Goal: Information Seeking & Learning: Learn about a topic

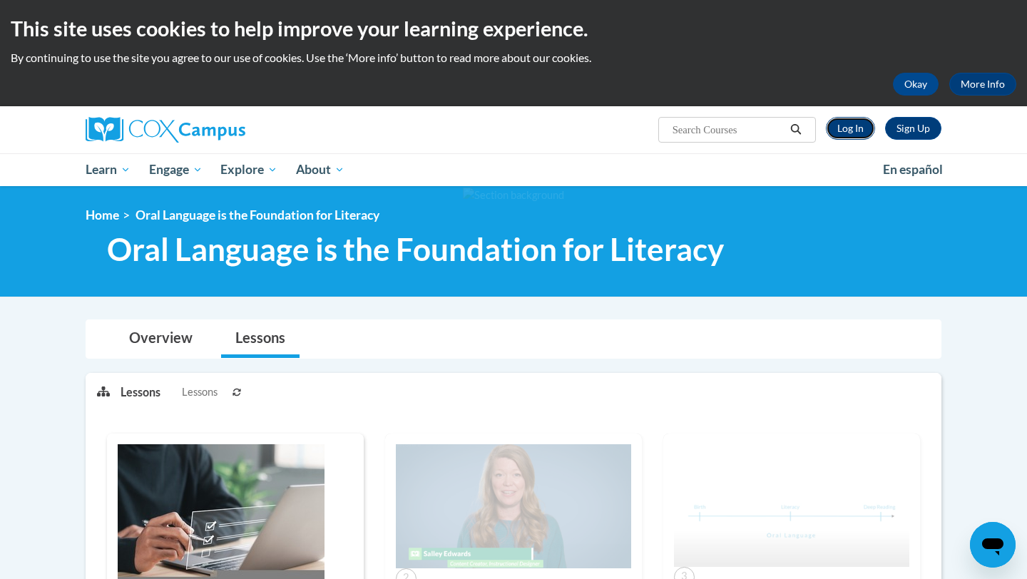
click at [860, 137] on link "Log In" at bounding box center [850, 128] width 49 height 23
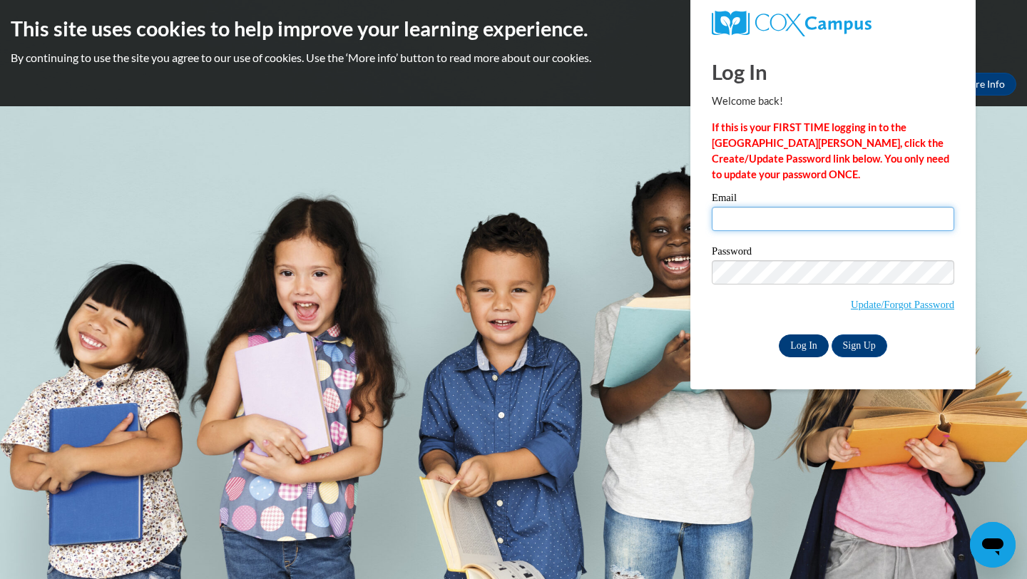
type input "[EMAIL_ADDRESS][DOMAIN_NAME]"
click at [818, 337] on input "Log In" at bounding box center [804, 346] width 50 height 23
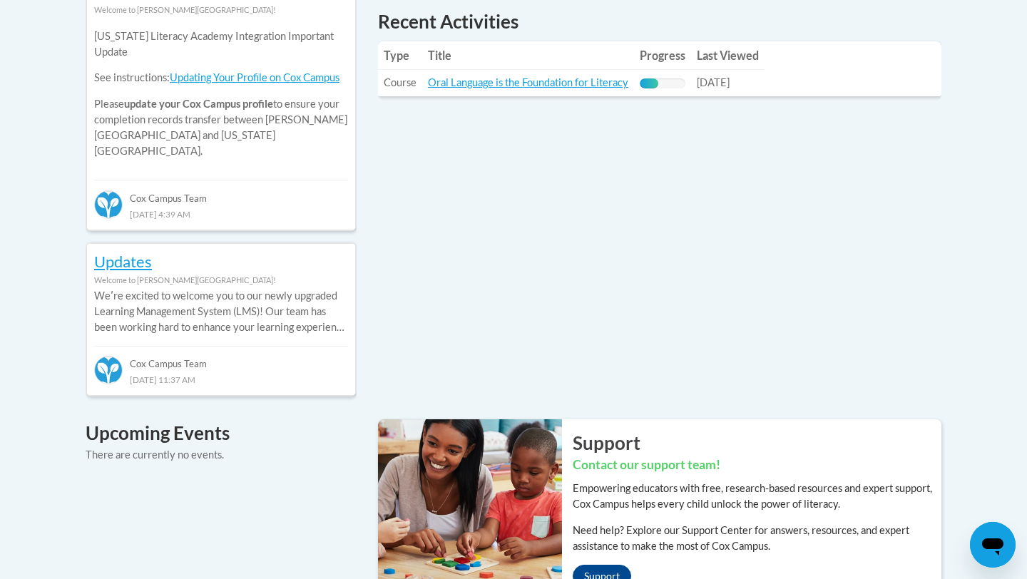
scroll to position [688, 0]
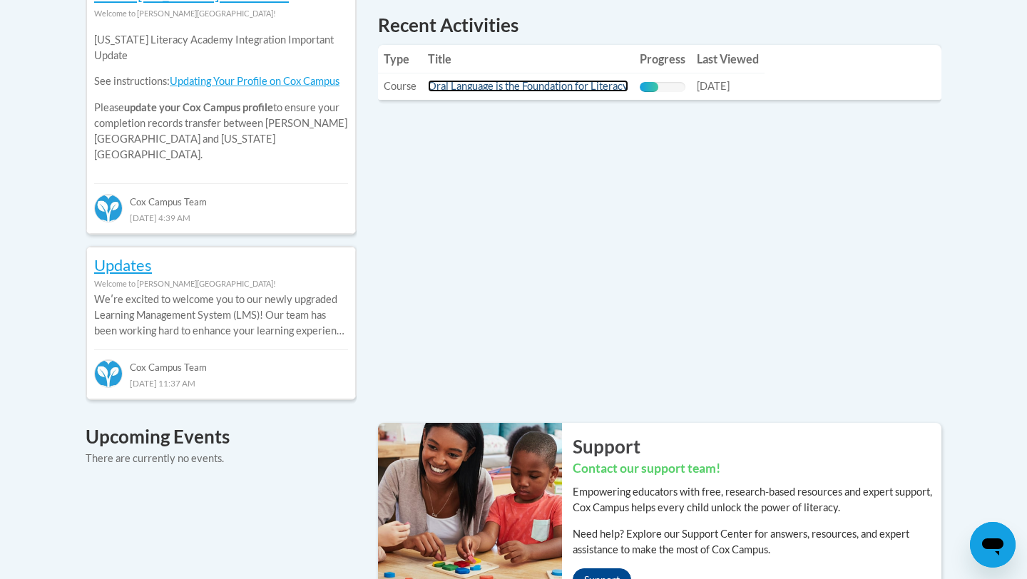
click at [534, 88] on link "Oral Language is the Foundation for Literacy" at bounding box center [528, 86] width 200 height 12
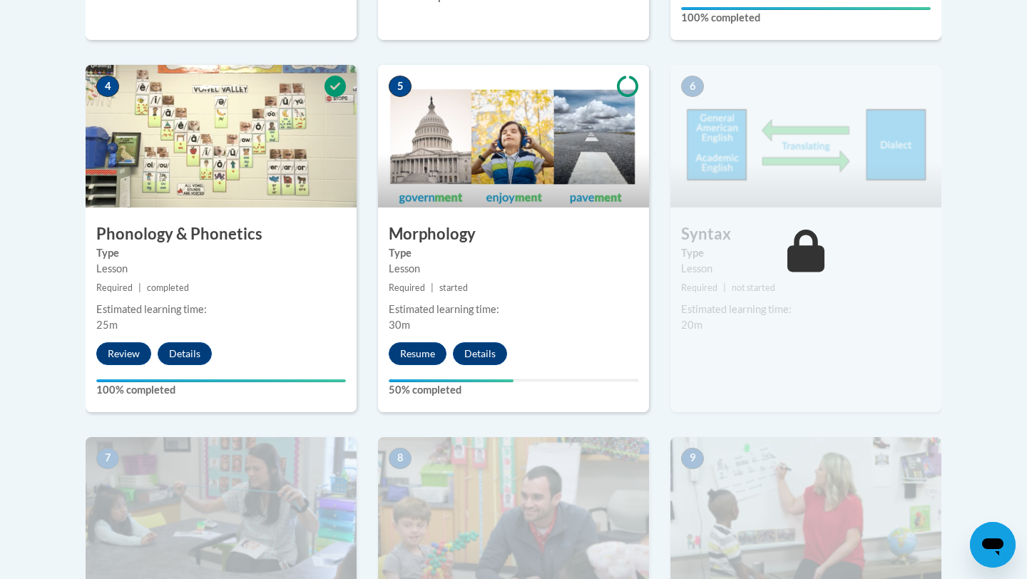
scroll to position [907, 0]
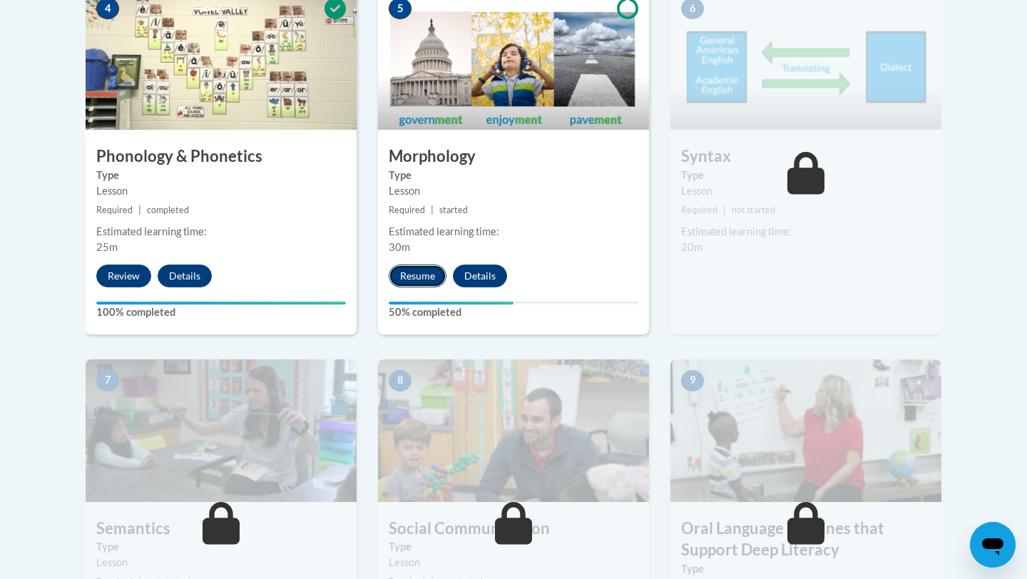
click at [432, 280] on button "Resume" at bounding box center [418, 276] width 58 height 23
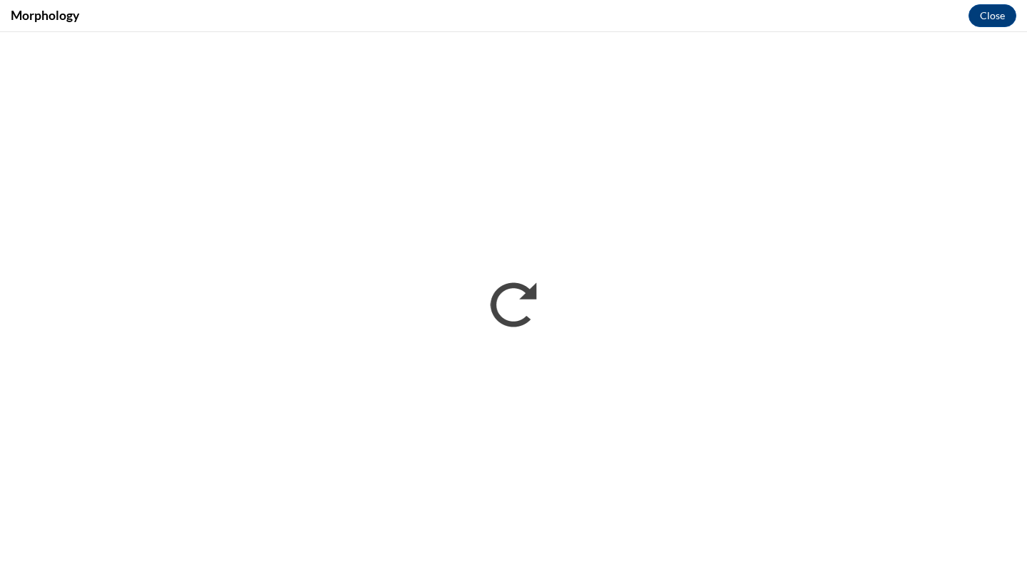
scroll to position [0, 0]
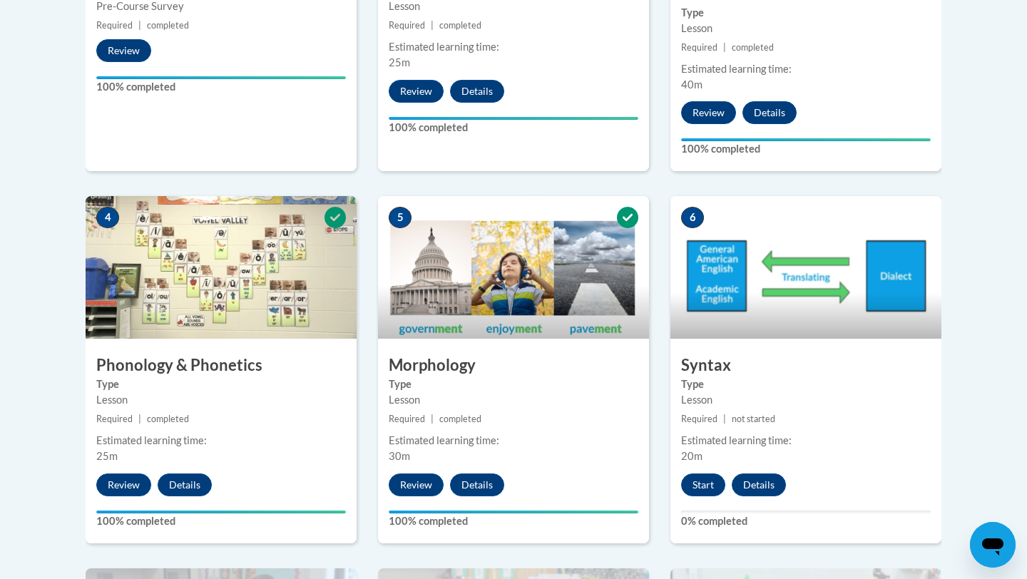
scroll to position [778, 0]
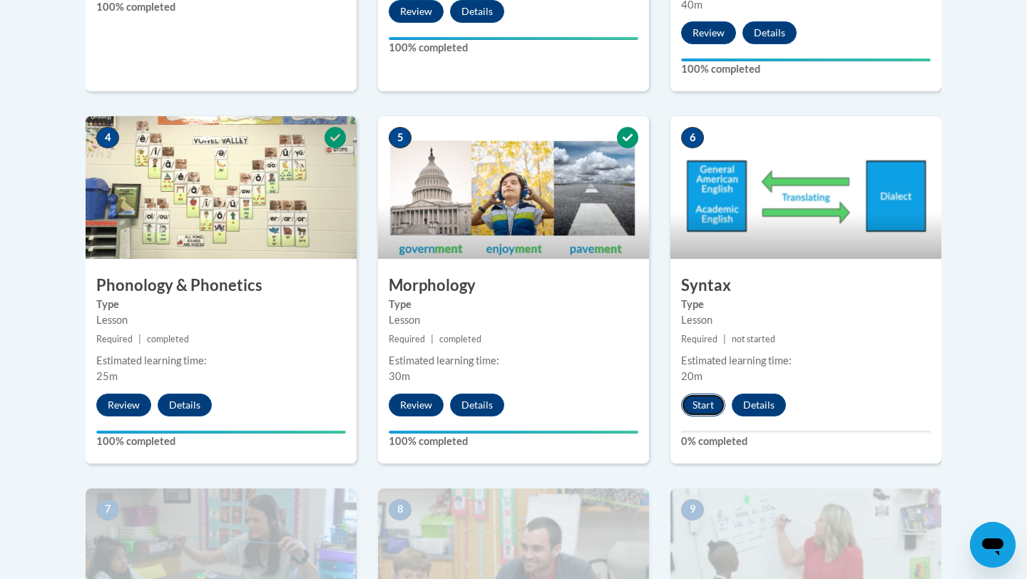
click at [704, 395] on button "Start" at bounding box center [703, 405] width 44 height 23
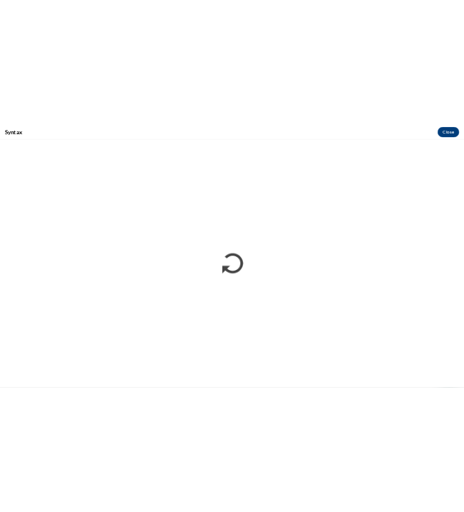
scroll to position [0, 0]
